Goal: Information Seeking & Learning: Learn about a topic

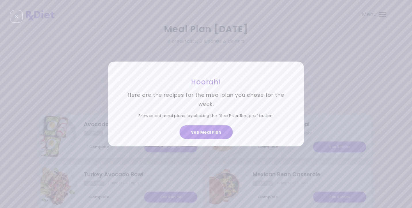
click at [338, 95] on div "Hoorah! Here are the recipes for the meal plan you chose for the week. Browse o…" at bounding box center [206, 104] width 412 height 208
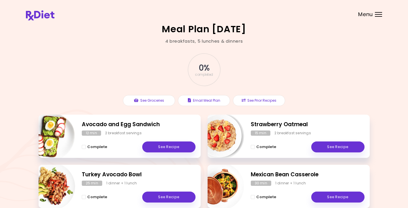
click at [211, 130] on img "Info - Strawberry Oatmeal" at bounding box center [220, 136] width 48 height 48
select select "*"
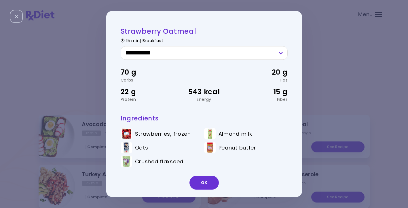
click at [211, 130] on div at bounding box center [210, 134] width 12 height 12
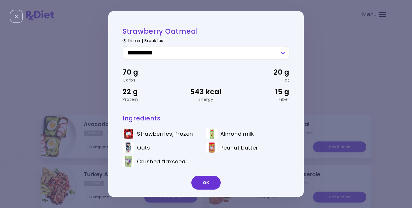
click at [207, 131] on div at bounding box center [212, 134] width 12 height 12
click at [204, 181] on button "OK" at bounding box center [205, 183] width 29 height 14
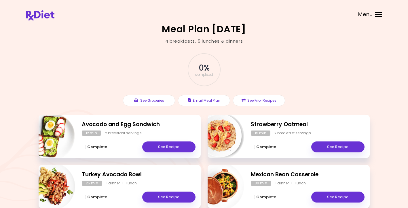
click at [279, 66] on div "0 % completed" at bounding box center [204, 69] width 173 height 39
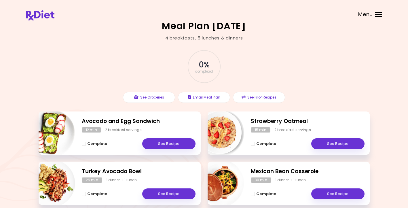
scroll to position [-1, 0]
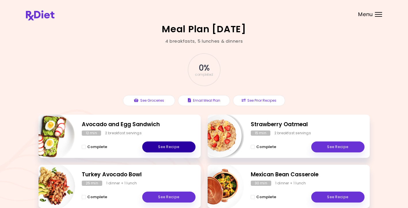
click at [160, 146] on link "See Recipe" at bounding box center [168, 146] width 53 height 11
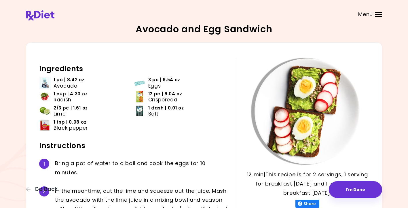
click at [186, 141] on h2 "Instructions" at bounding box center [133, 145] width 189 height 9
click at [180, 126] on ul "1 pc | 8.42 oz Avocado 3 pc | 6.54 oz Eggs 1 cup | 4.30 oz Radish 12 pc | 6.04 …" at bounding box center [133, 106] width 189 height 58
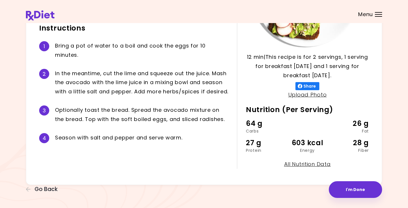
scroll to position [117, 0]
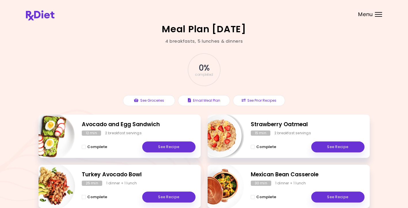
click at [121, 58] on div "0 % completed" at bounding box center [204, 69] width 173 height 39
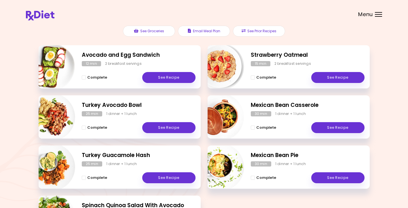
scroll to position [72, 0]
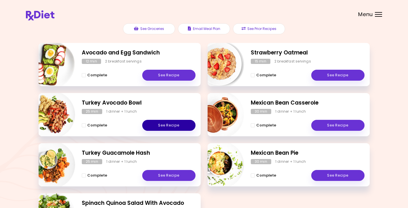
click at [173, 124] on link "See Recipe" at bounding box center [168, 125] width 53 height 11
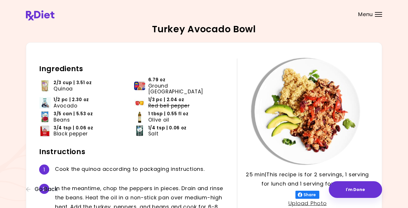
scroll to position [1, 0]
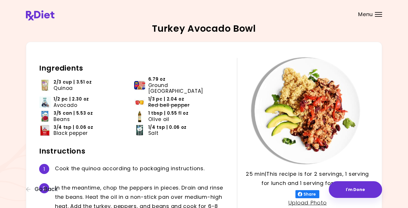
click at [357, 190] on button "I'm Done" at bounding box center [354, 189] width 53 height 17
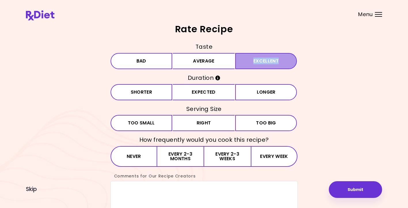
click at [148, 90] on div "Taste Bad Average Excellent Duration Shorter Expected Longer Serving Size Small…" at bounding box center [203, 132] width 187 height 181
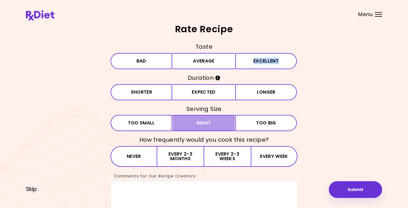
click at [203, 120] on button "Right" at bounding box center [204, 123] width 62 height 16
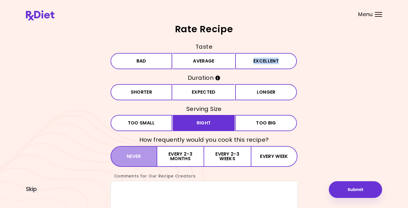
scroll to position [2, 0]
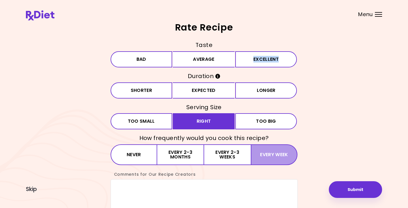
click at [275, 153] on button "Every week" at bounding box center [273, 154] width 47 height 21
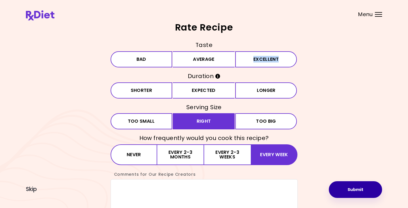
click at [351, 189] on button "Submit" at bounding box center [354, 189] width 53 height 17
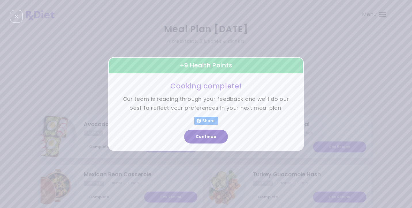
click at [210, 135] on button "Continue" at bounding box center [206, 137] width 44 height 14
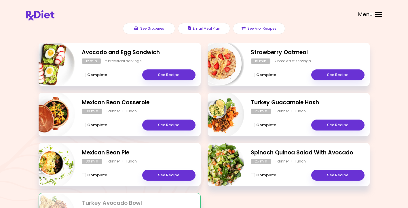
scroll to position [76, 0]
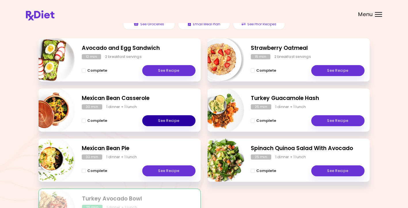
click at [173, 121] on link "See Recipe" at bounding box center [168, 120] width 53 height 11
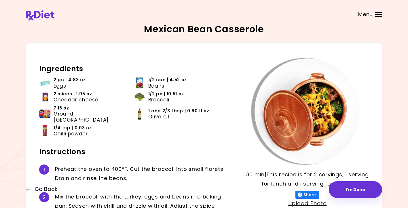
click at [192, 147] on h2 "Instructions" at bounding box center [133, 151] width 189 height 9
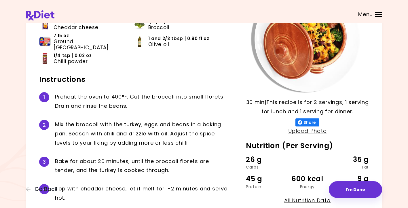
scroll to position [81, 0]
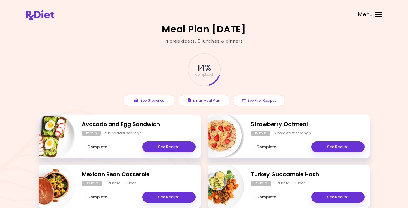
click at [116, 39] on div "Meal Plan [DATE] 4 breakfasts , 5 lunches & dinners 14 % completed See Grocerie…" at bounding box center [204, 169] width 408 height 339
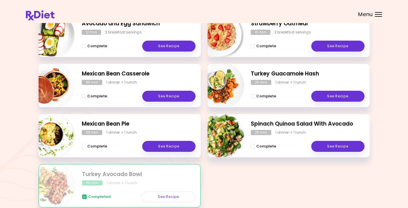
scroll to position [102, 0]
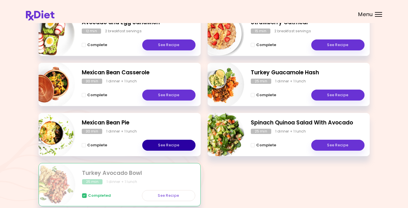
click at [164, 146] on link "See Recipe" at bounding box center [168, 144] width 53 height 11
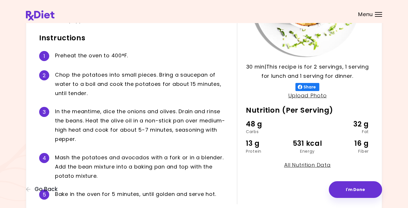
scroll to position [108, 0]
click at [109, 173] on div "M a s h t h e p o t a t o e s a n d a v o c a d o s w i t h a f o r k o r i n a…" at bounding box center [141, 166] width 173 height 28
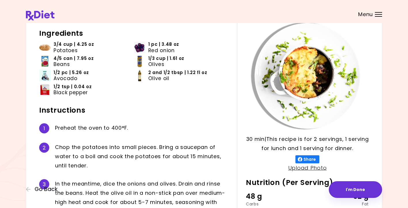
scroll to position [31, 0]
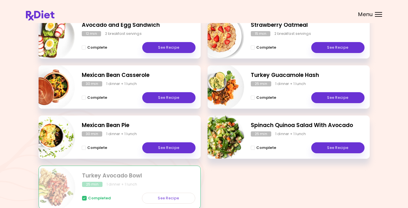
scroll to position [94, 0]
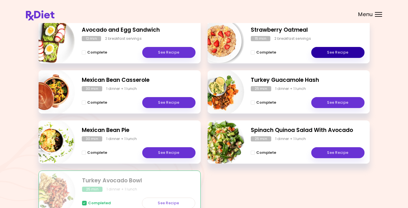
click at [337, 52] on link "See Recipe" at bounding box center [337, 52] width 53 height 11
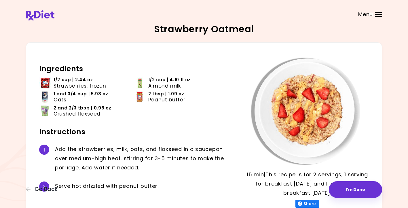
scroll to position [3, 0]
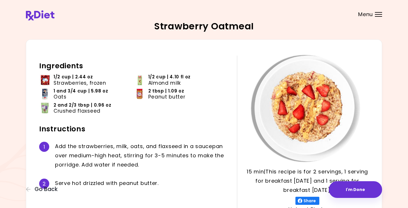
click at [378, 72] on div "15 min 15 min | This recipe is for 2 servings, 1 serving for breakfast [DATE] a…" at bounding box center [204, 169] width 356 height 260
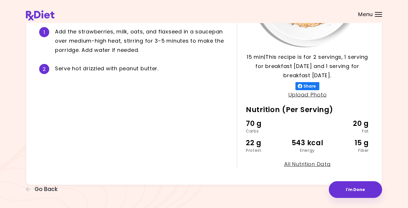
scroll to position [117, 0]
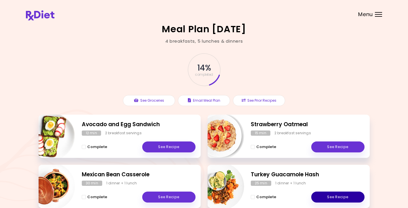
click at [337, 196] on link "See Recipe" at bounding box center [337, 196] width 53 height 11
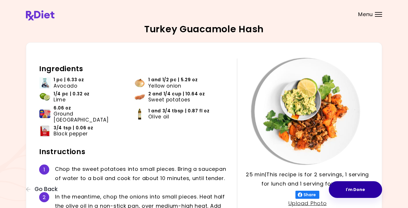
click at [355, 188] on button "I'm Done" at bounding box center [354, 189] width 53 height 17
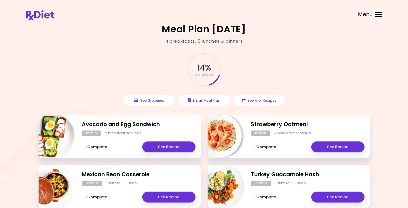
click at [386, 83] on div "Meal Plan [DATE] 4 breakfasts , 5 lunches & dinners 14 % completed See Grocerie…" at bounding box center [204, 169] width 408 height 339
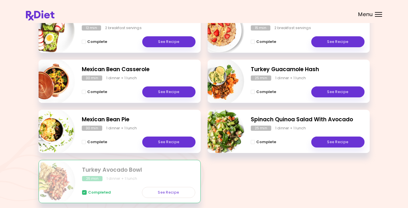
scroll to position [133, 0]
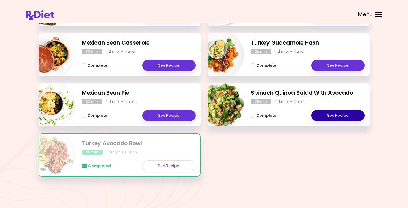
click at [332, 114] on link "See Recipe" at bounding box center [337, 115] width 53 height 11
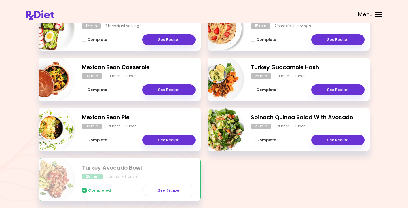
scroll to position [107, 0]
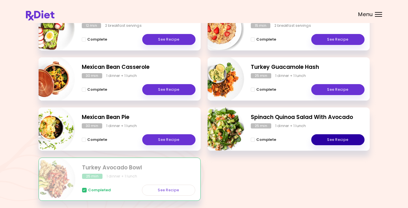
click at [331, 137] on link "See Recipe" at bounding box center [337, 139] width 53 height 11
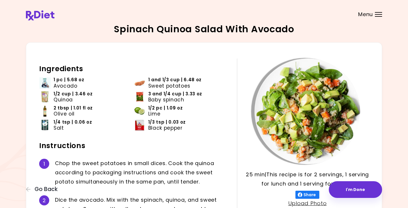
drag, startPoint x: 330, startPoint y: 135, endPoint x: 253, endPoint y: 38, distance: 124.0
click at [330, 134] on img at bounding box center [307, 111] width 106 height 106
